Goal: Transaction & Acquisition: Purchase product/service

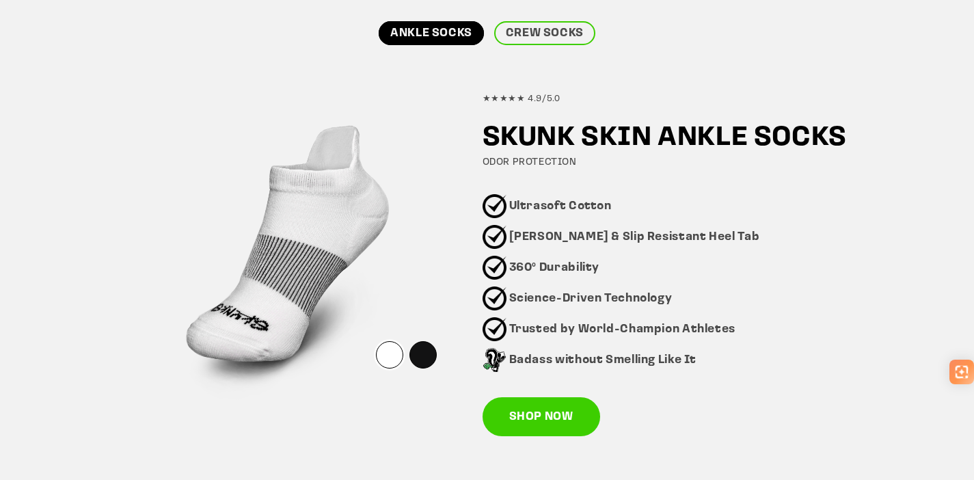
scroll to position [983, 0]
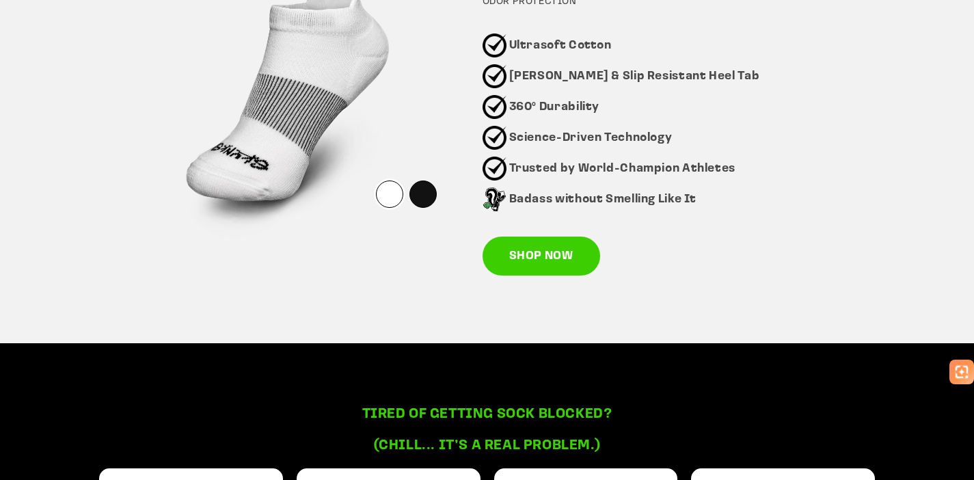
click at [560, 277] on div "★★★★★ 4.9/5.0 SKUNK SKIN ANKLE SOCKS ODOR PROTECTION Ultrasoft Cotton Blister &…" at bounding box center [486, 97] width 789 height 394
click at [564, 270] on link "SHOP NOW" at bounding box center [541, 256] width 118 height 40
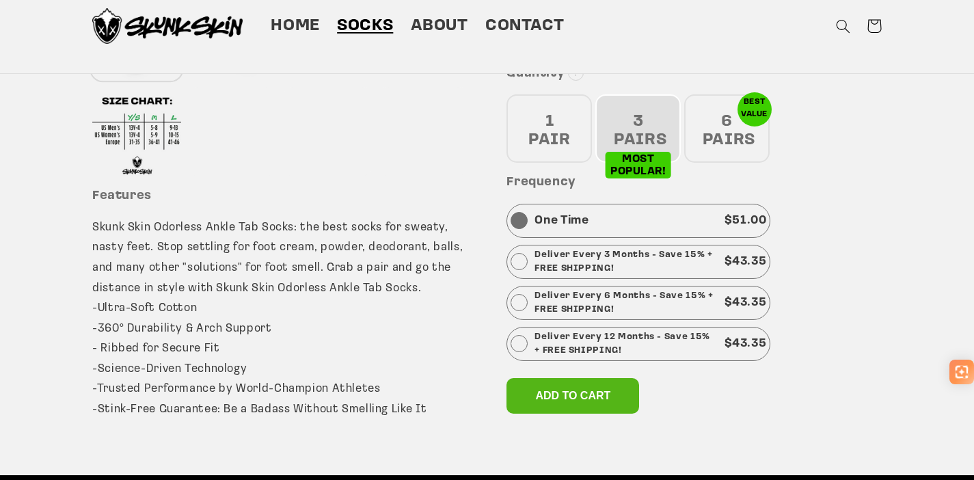
scroll to position [421, 0]
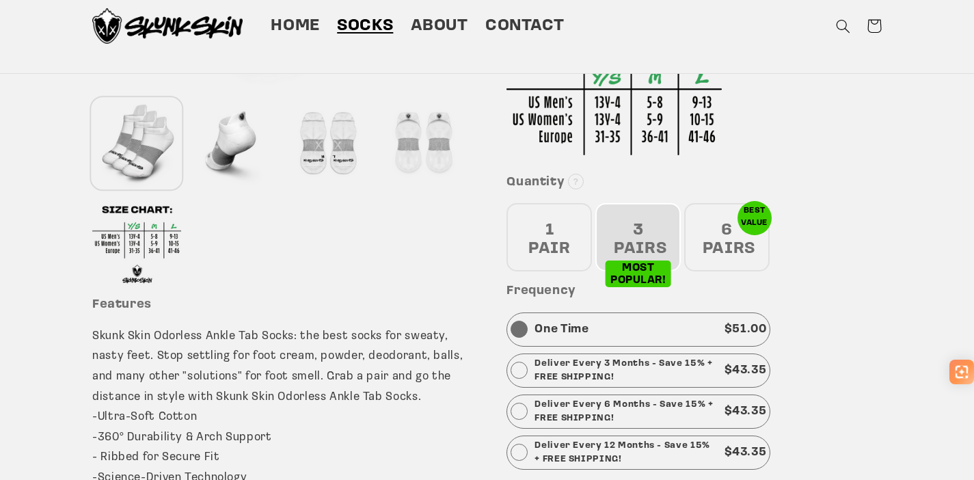
click at [719, 237] on div "6 PAIRS" at bounding box center [726, 237] width 85 height 68
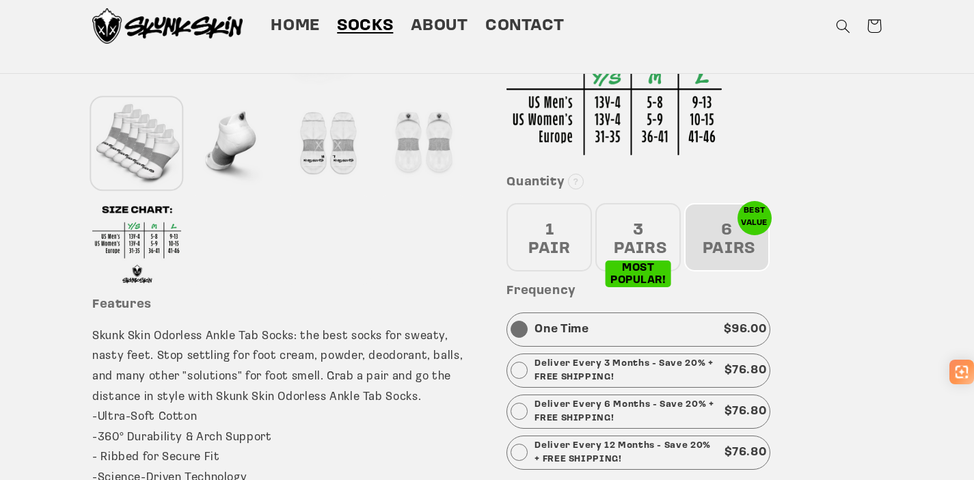
click at [660, 238] on div "3 PAIRS" at bounding box center [637, 237] width 85 height 68
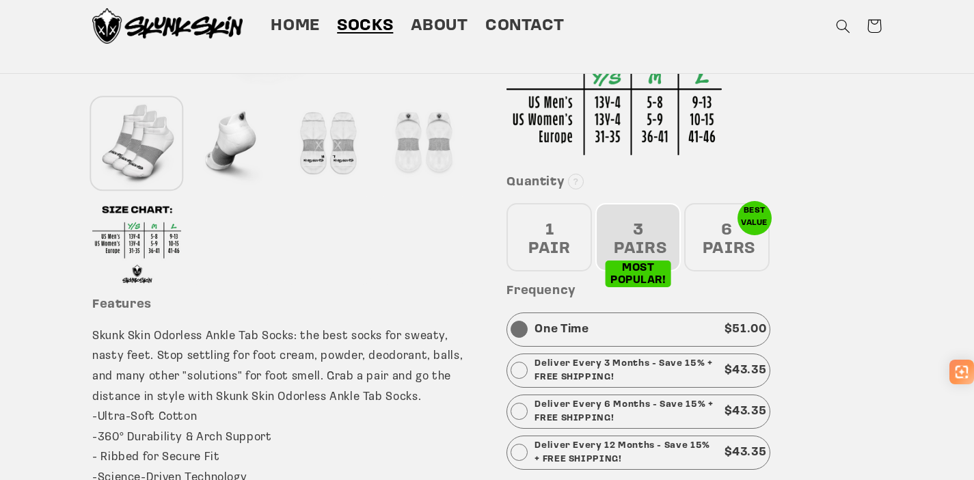
click at [722, 237] on div "6 PAIRS" at bounding box center [726, 237] width 85 height 68
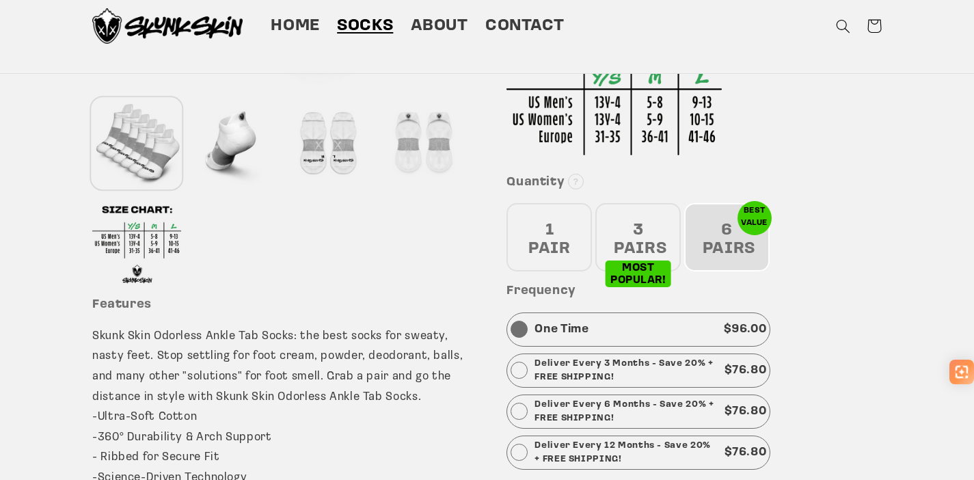
click at [655, 225] on div "3 PAIRS" at bounding box center [637, 237] width 85 height 68
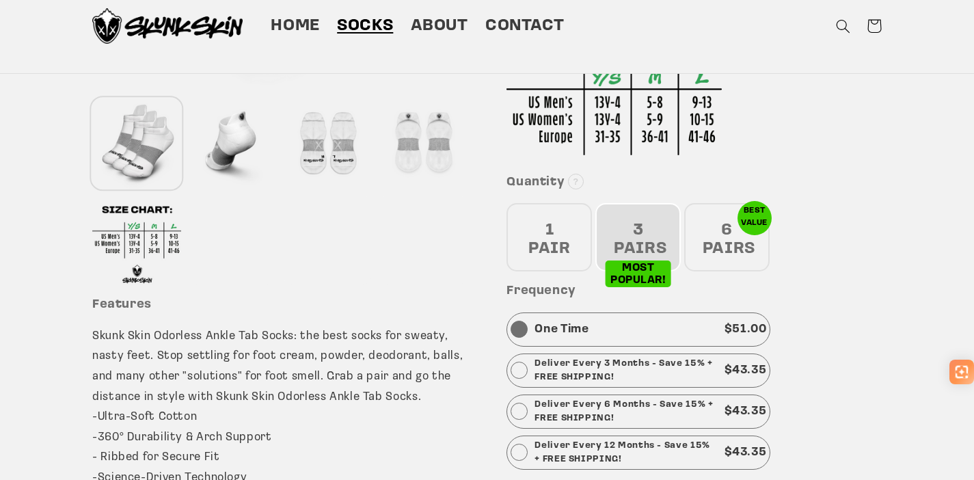
click at [584, 234] on div "1 PAIR" at bounding box center [548, 237] width 85 height 68
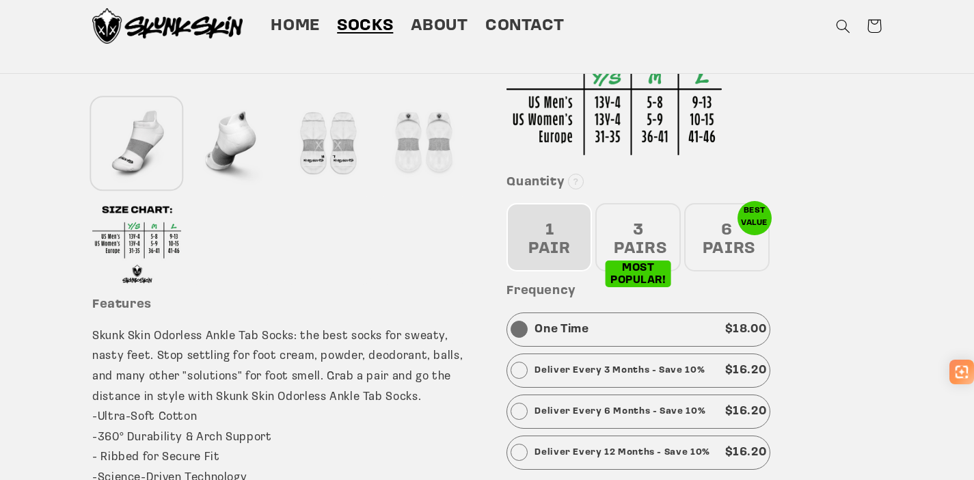
click at [719, 252] on div "6 PAIRS" at bounding box center [726, 237] width 85 height 68
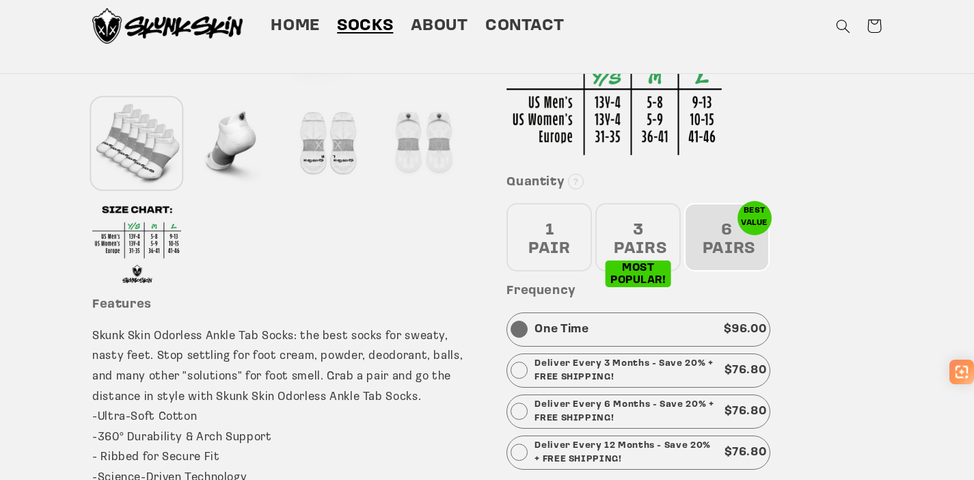
click at [650, 238] on div "3 PAIRS" at bounding box center [637, 237] width 85 height 68
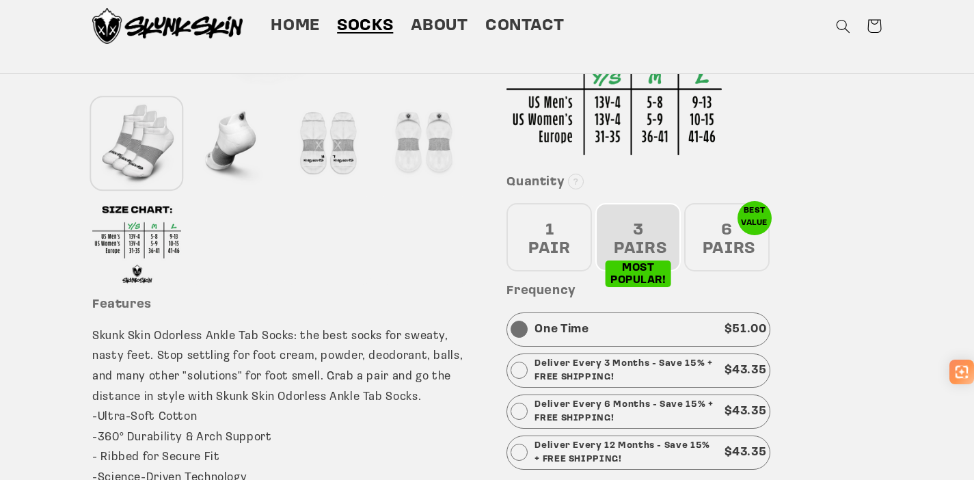
click at [569, 234] on div "1 PAIR" at bounding box center [548, 237] width 85 height 68
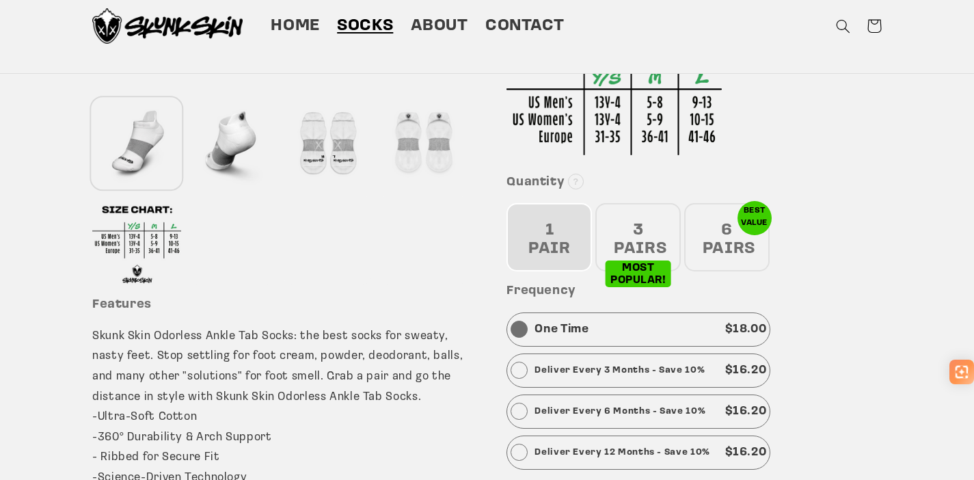
click at [661, 250] on div "3 PAIRS" at bounding box center [637, 237] width 85 height 68
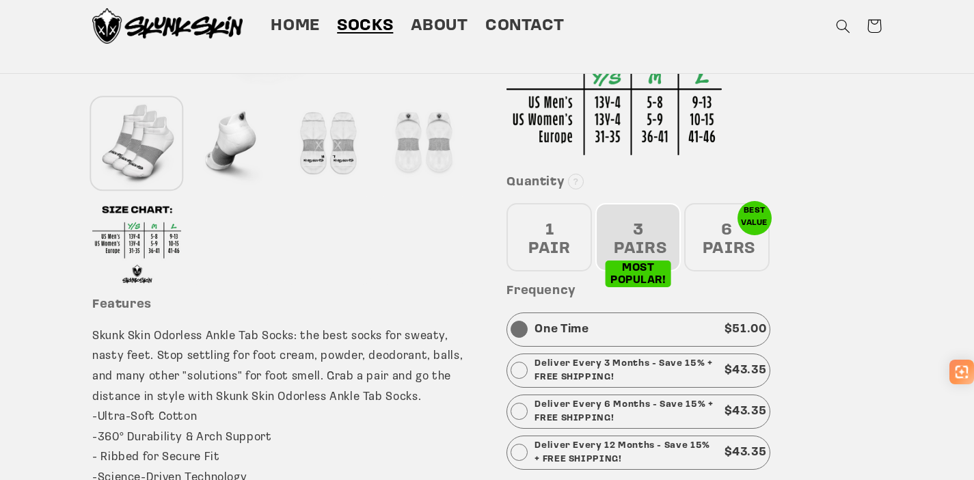
click at [714, 250] on div "6 PAIRS" at bounding box center [726, 237] width 85 height 68
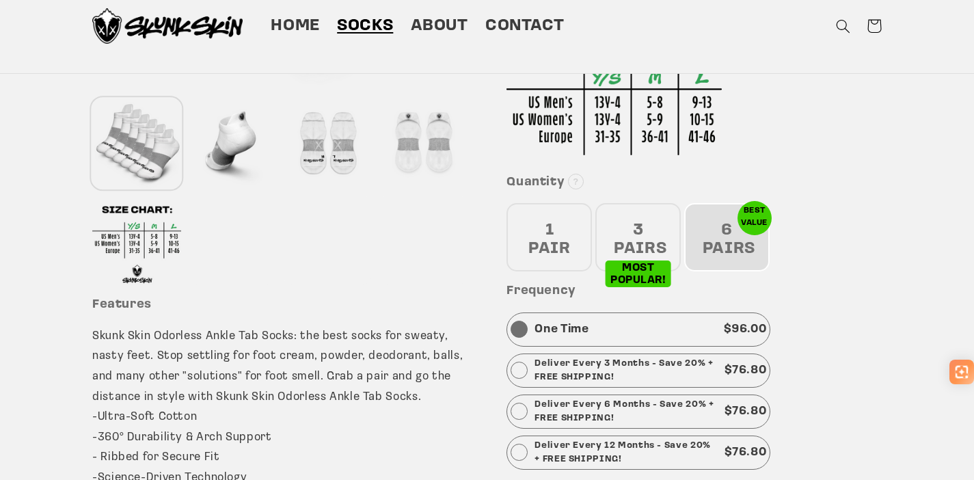
click at [565, 221] on div "1 PAIR" at bounding box center [548, 237] width 85 height 68
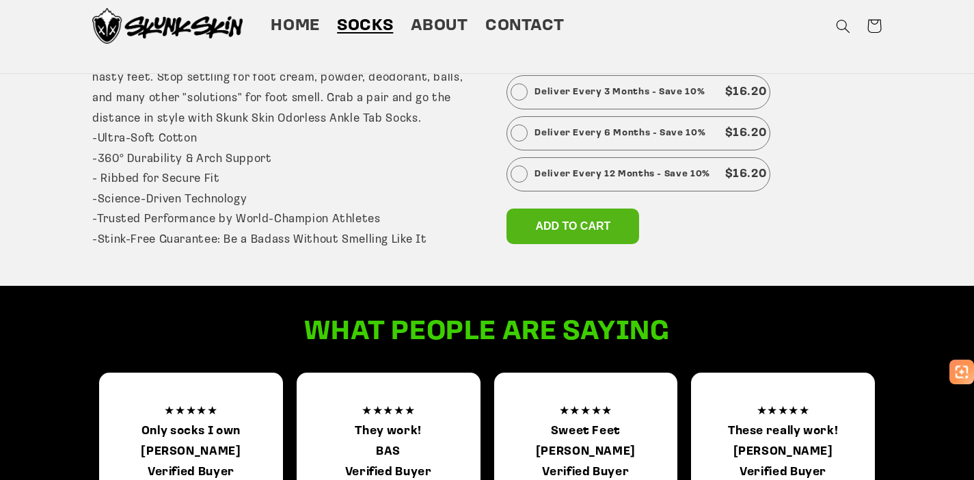
scroll to position [571, 0]
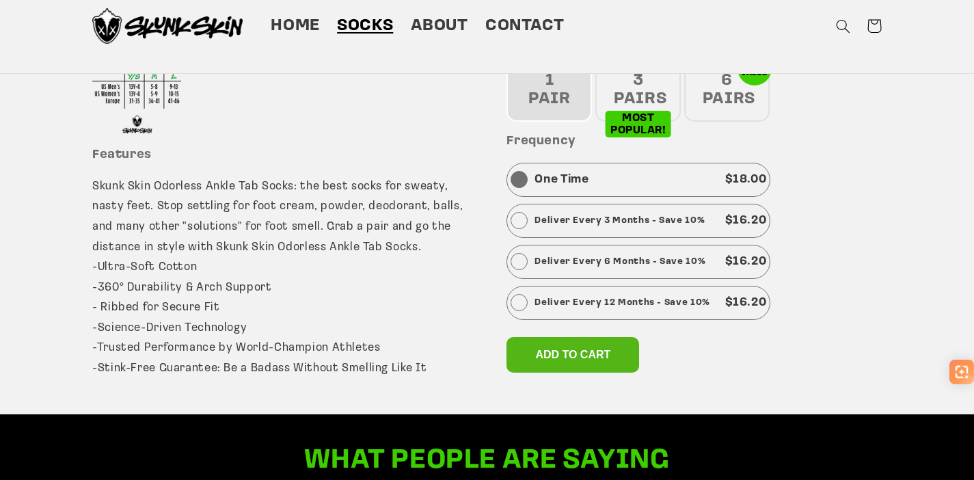
click at [632, 99] on div "3 PAIRS" at bounding box center [637, 87] width 85 height 68
